Goal: Task Accomplishment & Management: Use online tool/utility

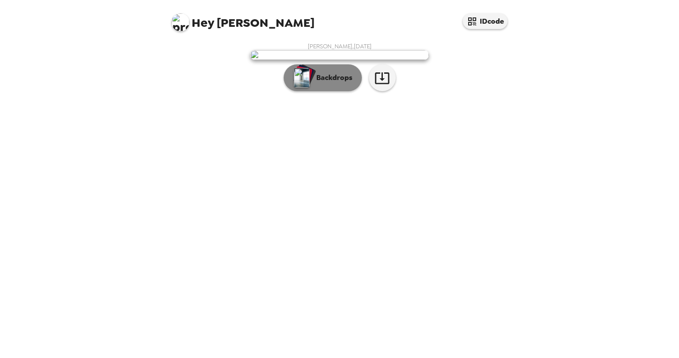
click at [330, 83] on p "Backdrops" at bounding box center [332, 77] width 41 height 11
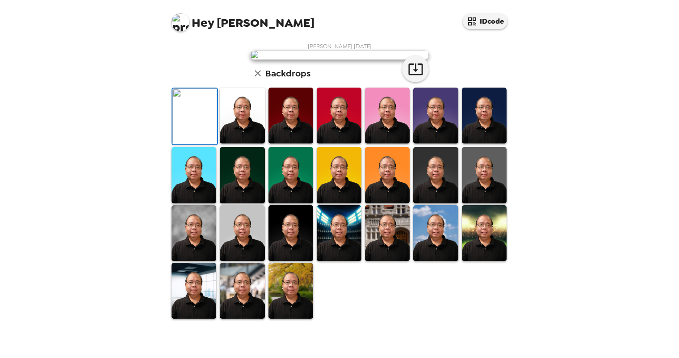
scroll to position [184, 0]
click at [487, 143] on img at bounding box center [484, 116] width 45 height 56
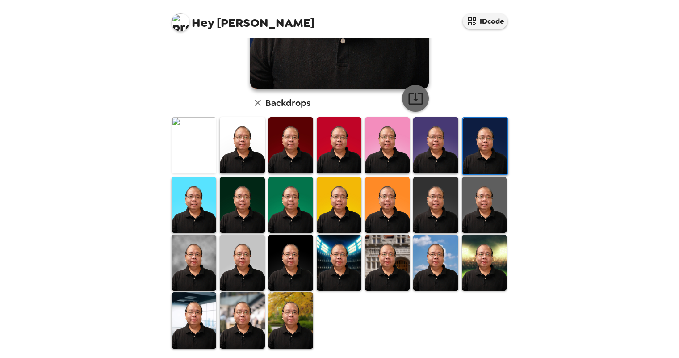
click at [413, 102] on icon "button" at bounding box center [416, 99] width 16 height 16
